Goal: Find specific page/section

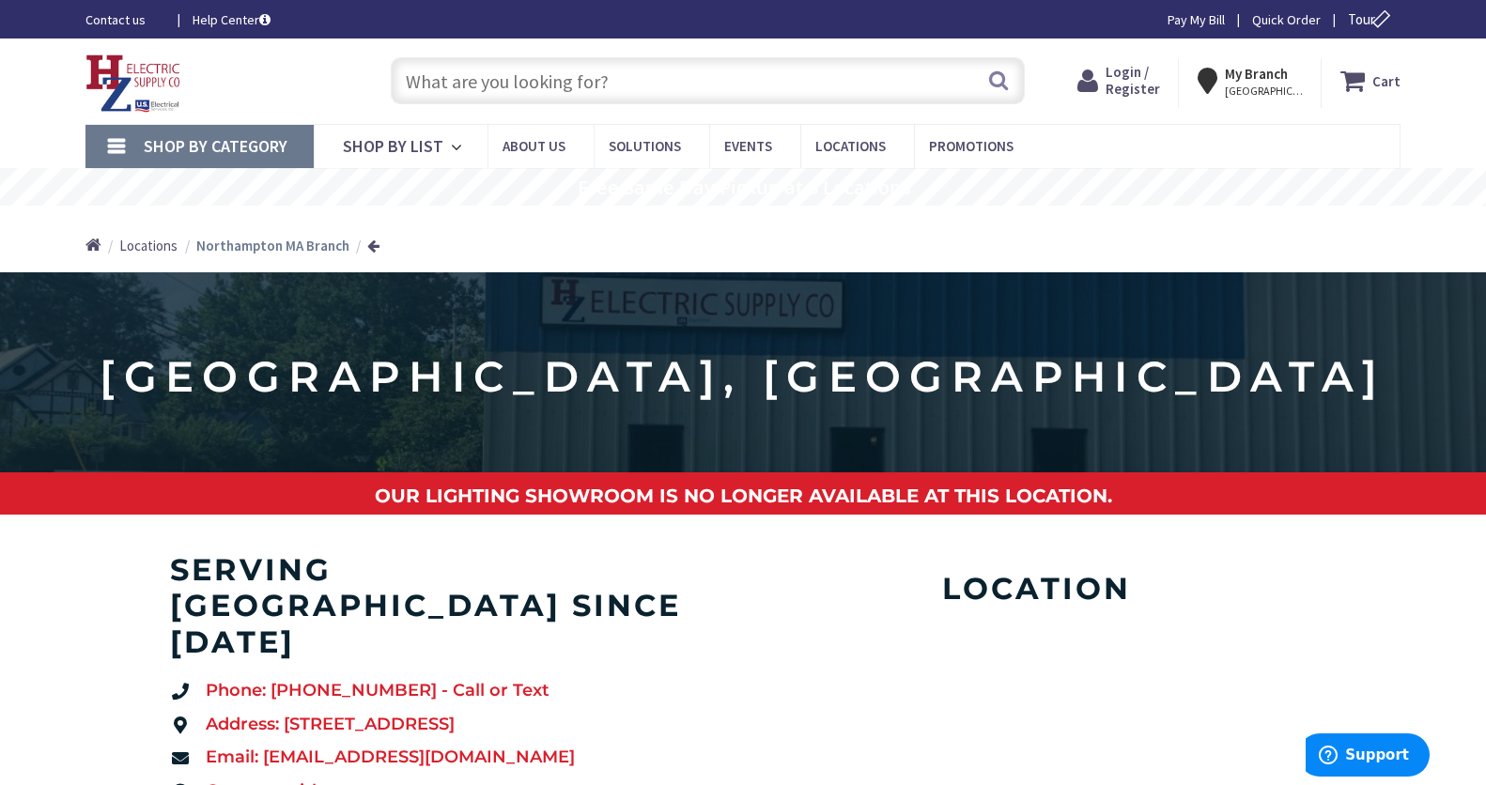
click at [566, 82] on input "text" at bounding box center [708, 80] width 634 height 47
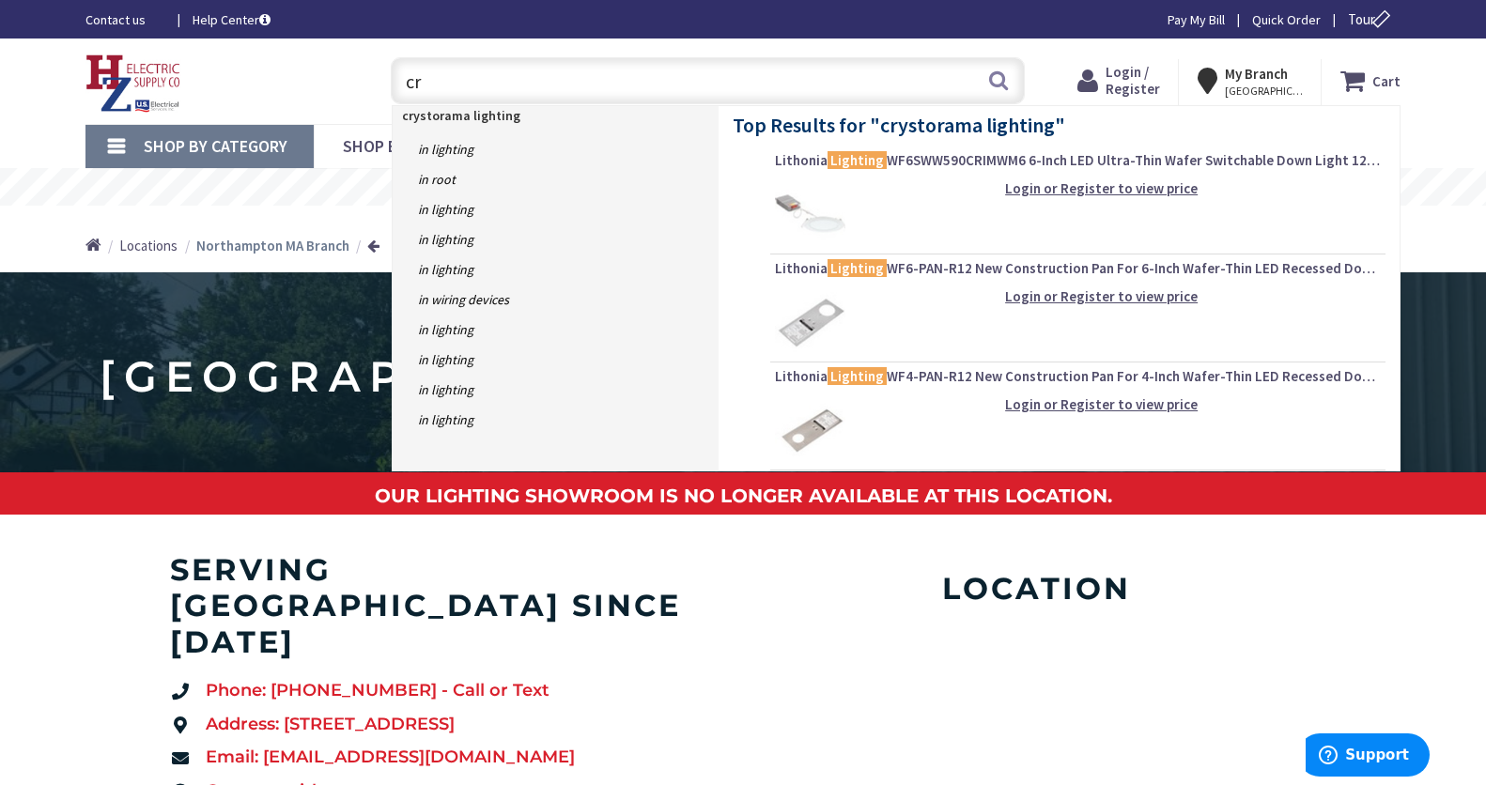
type input "c"
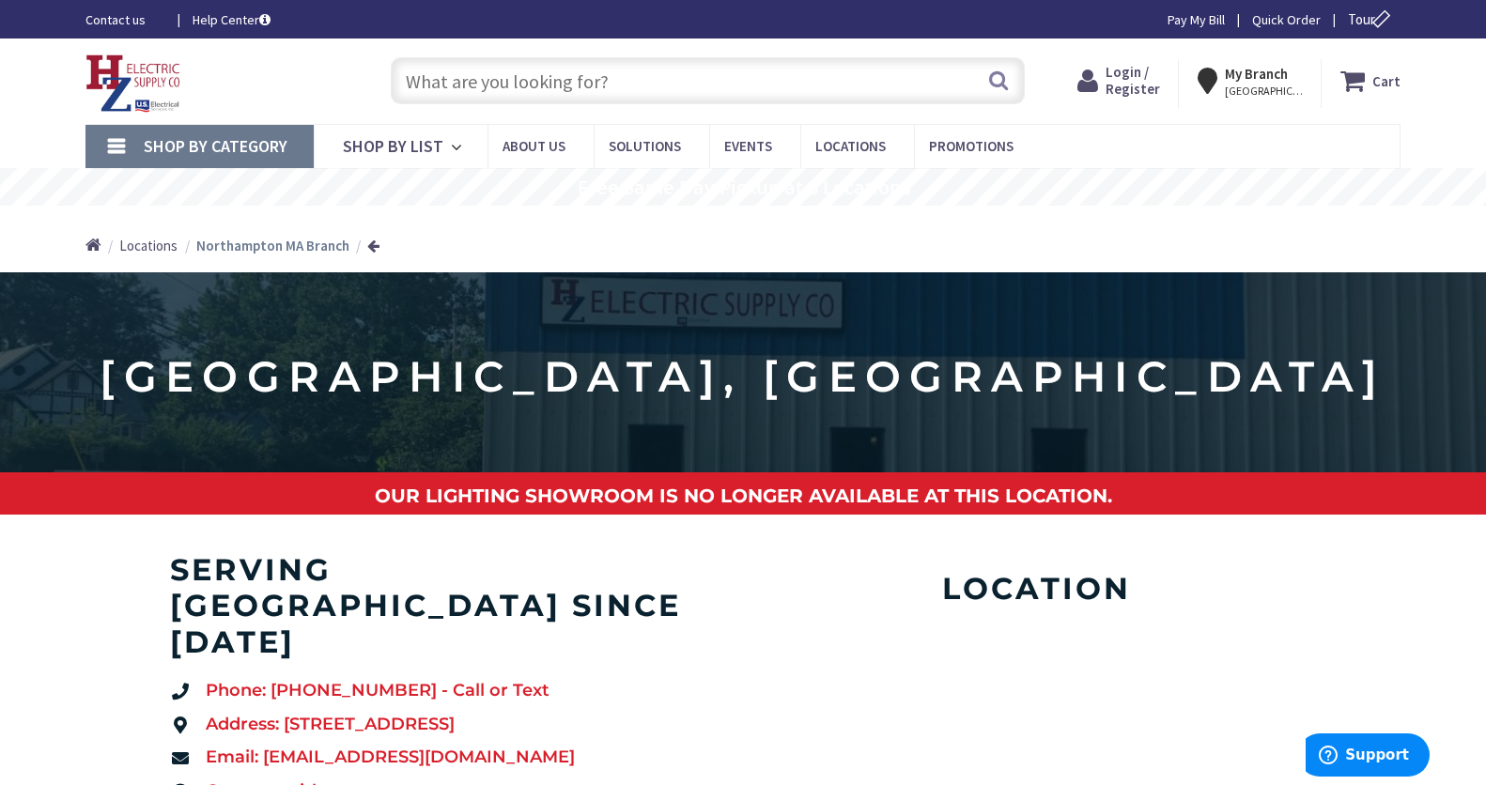
click at [118, 143] on link "Shop By Category" at bounding box center [199, 146] width 228 height 43
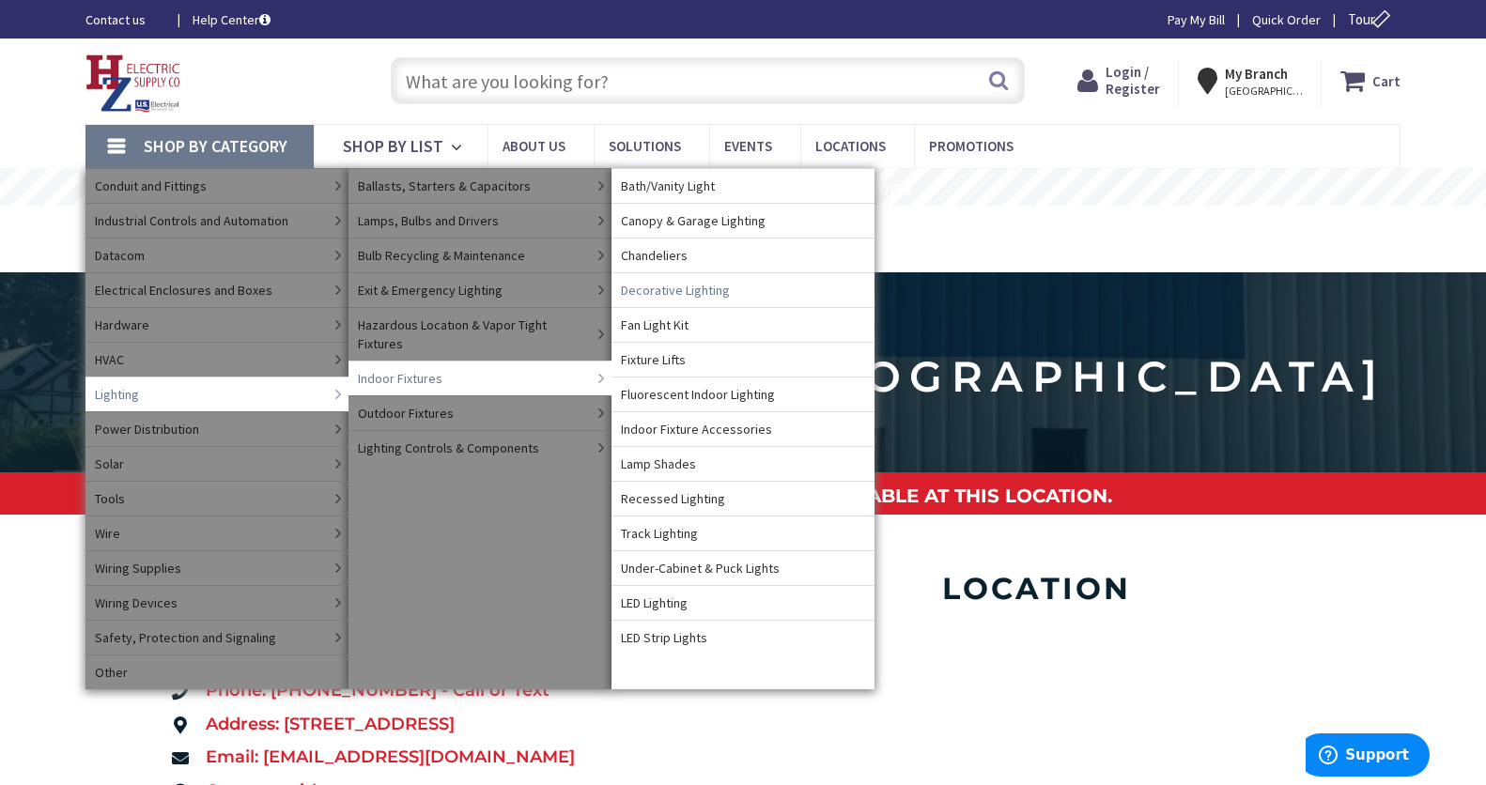
click at [686, 290] on span "Decorative Lighting" at bounding box center [675, 290] width 109 height 19
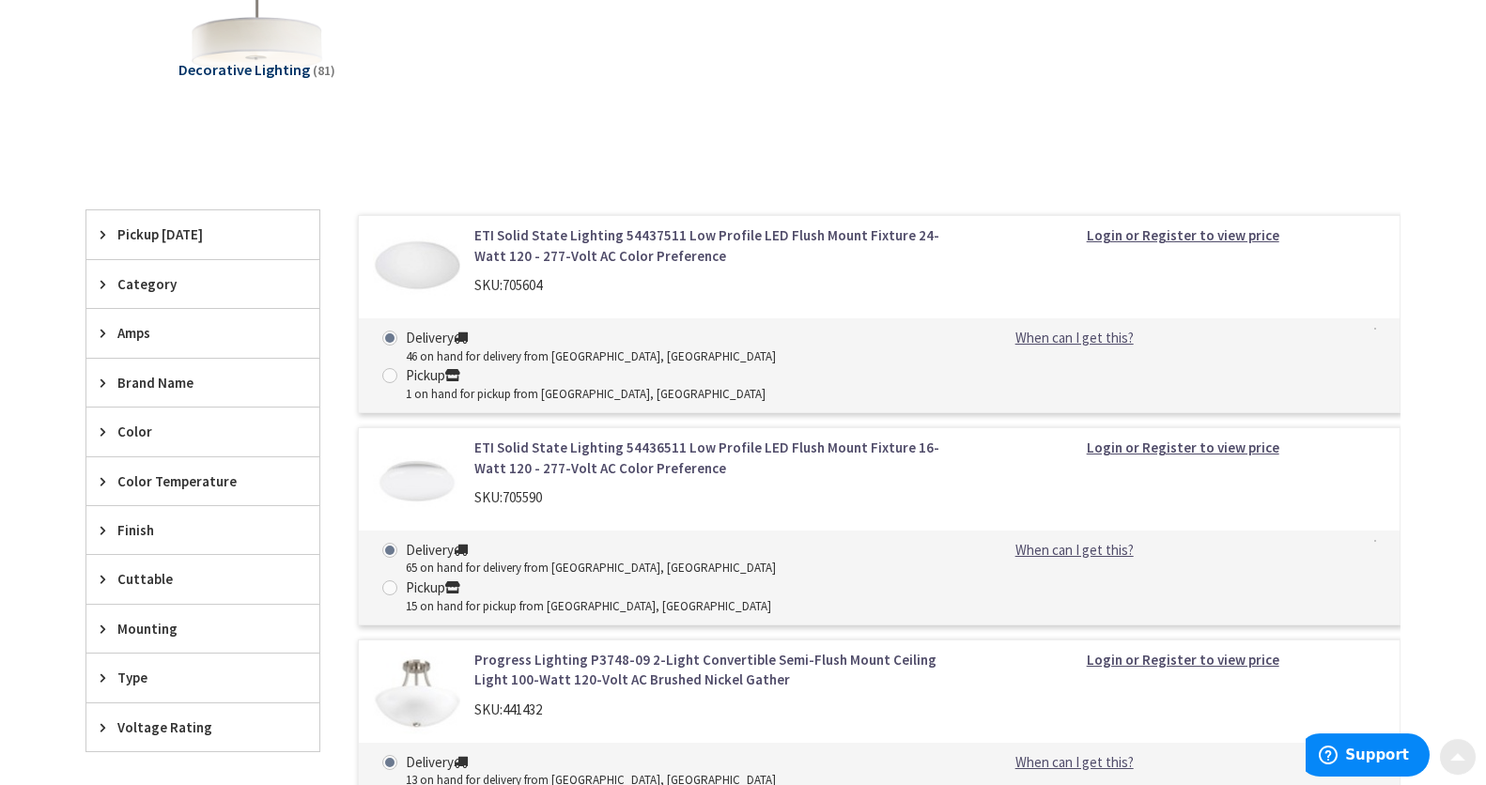
scroll to position [421, 0]
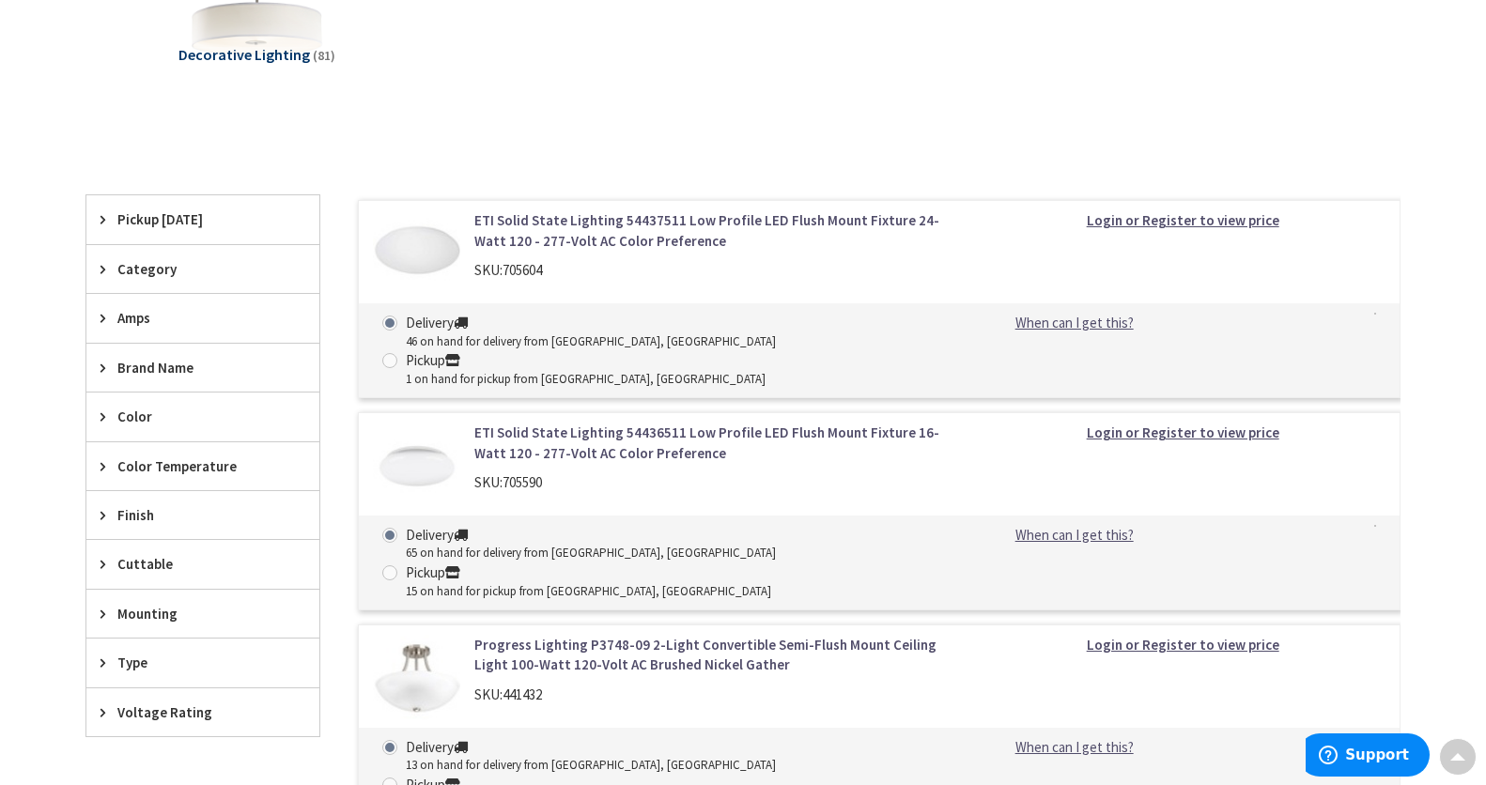
click at [104, 612] on icon at bounding box center [108, 614] width 14 height 14
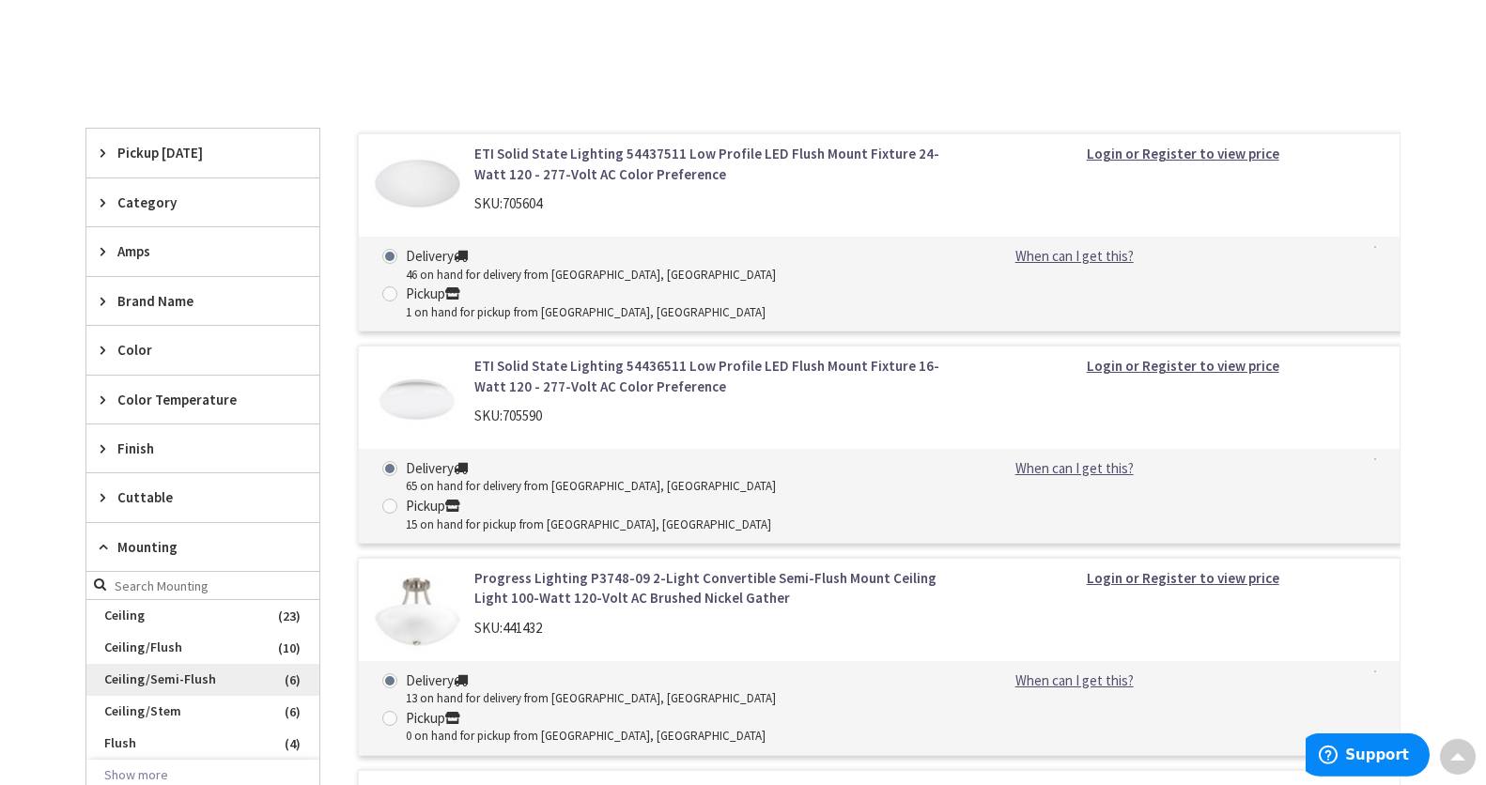
scroll to position [496, 0]
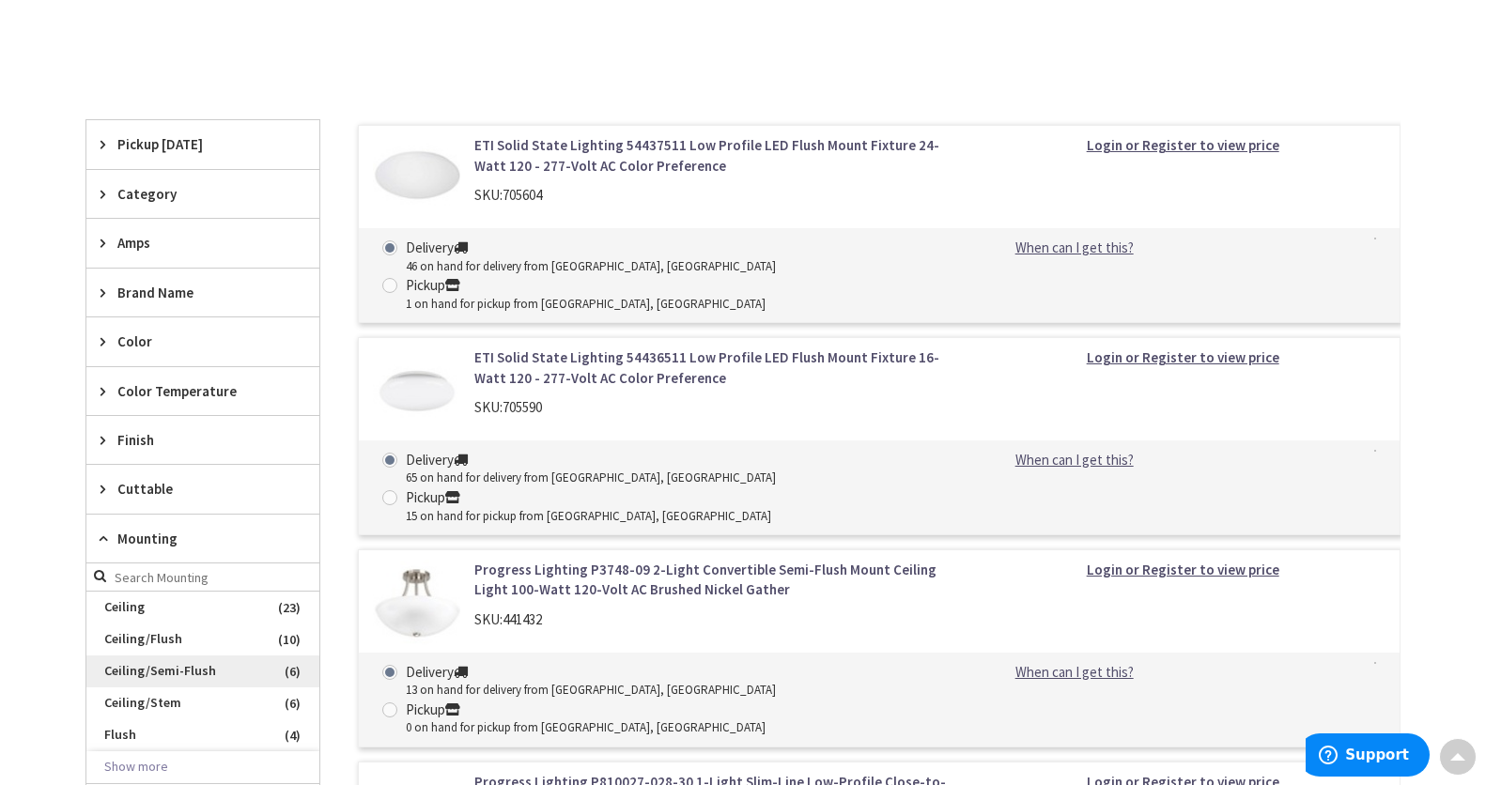
click at [155, 671] on span "Ceiling/Semi-Flush" at bounding box center [202, 672] width 233 height 32
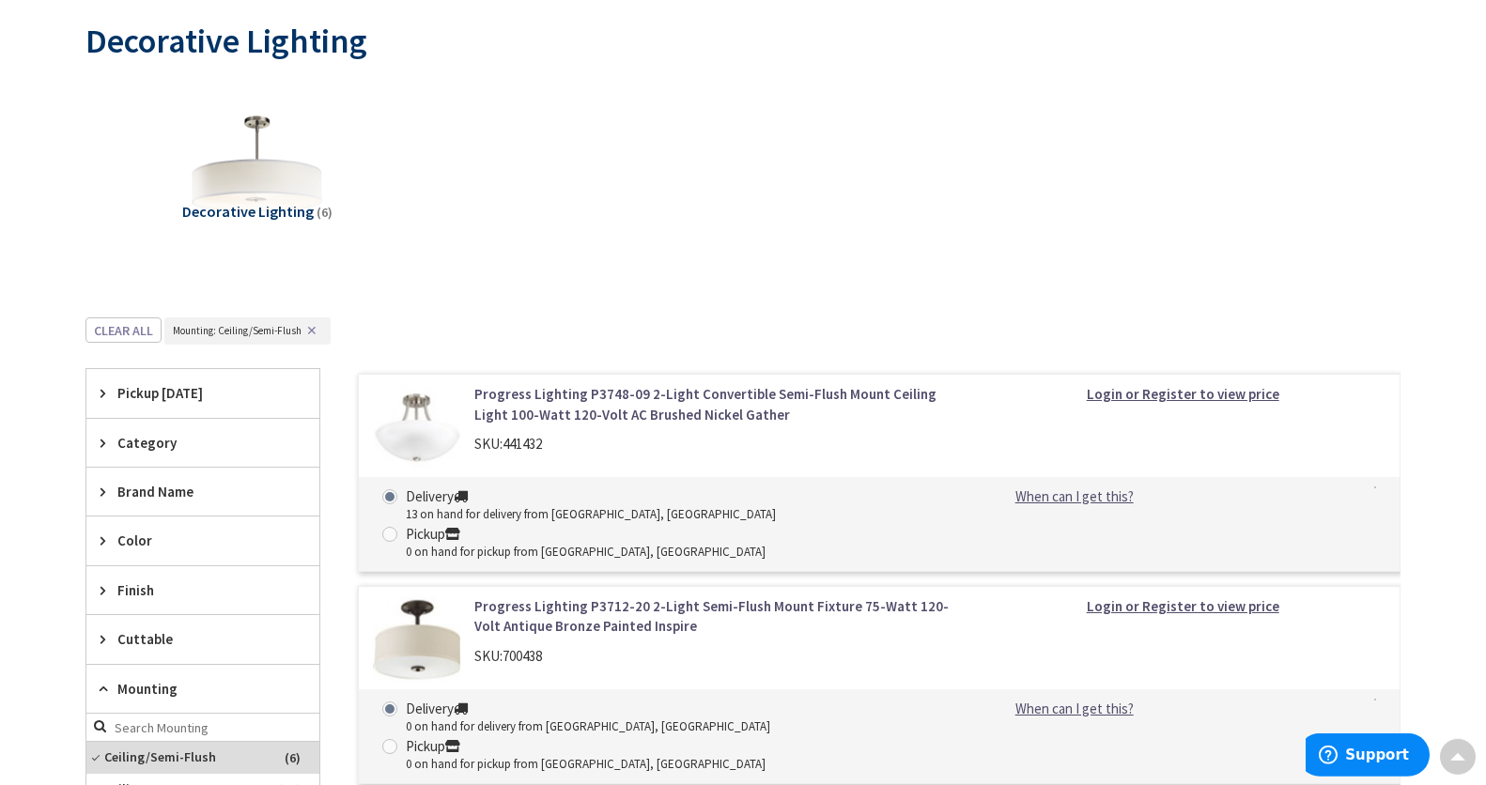
scroll to position [0, 0]
